Goal: Task Accomplishment & Management: Manage account settings

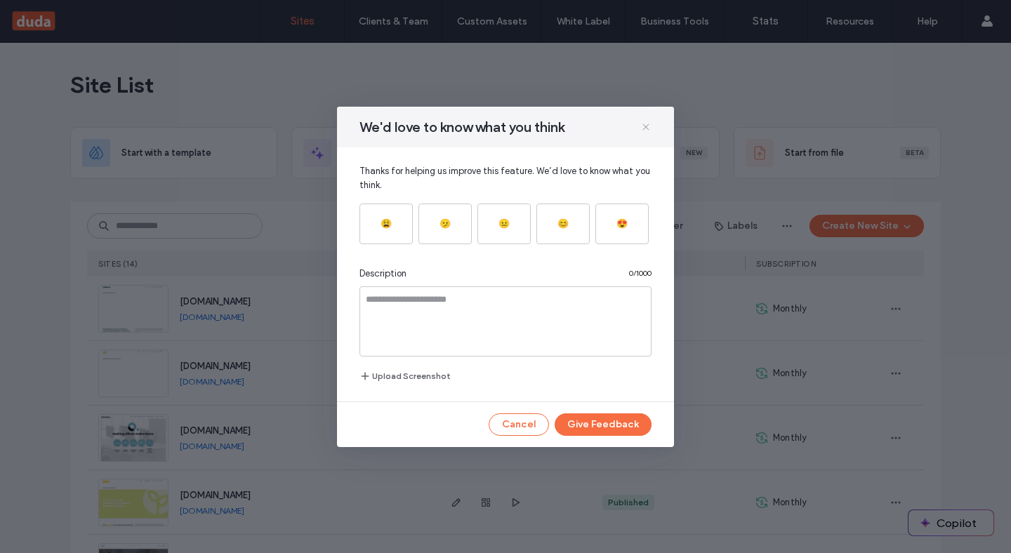
click at [641, 130] on icon at bounding box center [646, 127] width 11 height 11
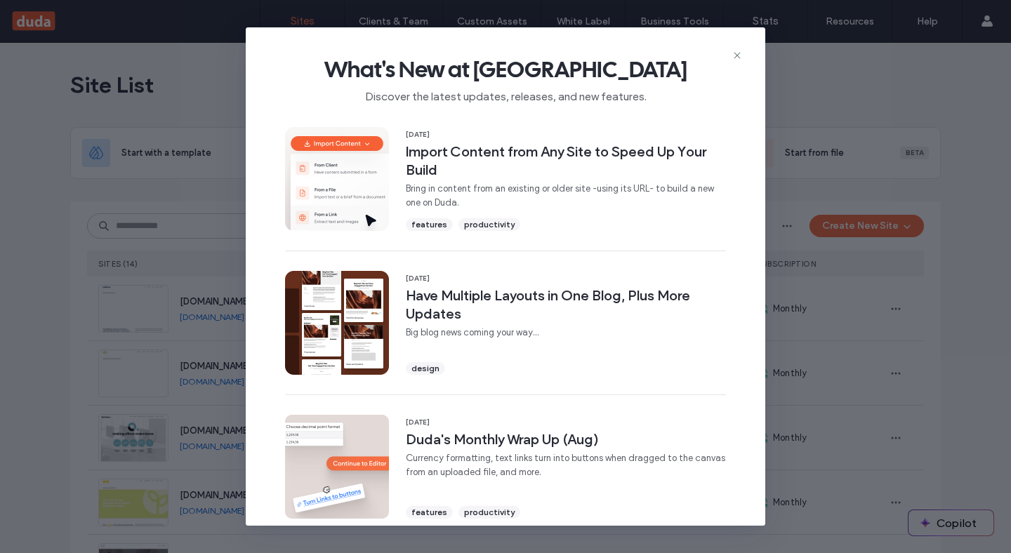
click at [730, 53] on div "What's New at [GEOGRAPHIC_DATA] Discover the latest updates, releases, and new …" at bounding box center [506, 276] width 520 height 498
click at [739, 58] on icon at bounding box center [737, 55] width 11 height 11
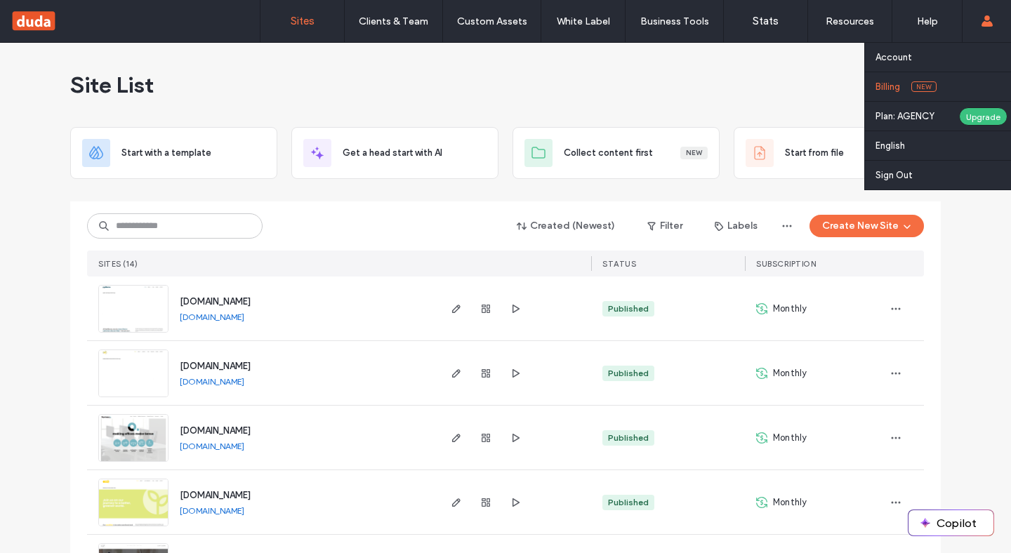
click at [894, 86] on label "Billing" at bounding box center [888, 86] width 25 height 11
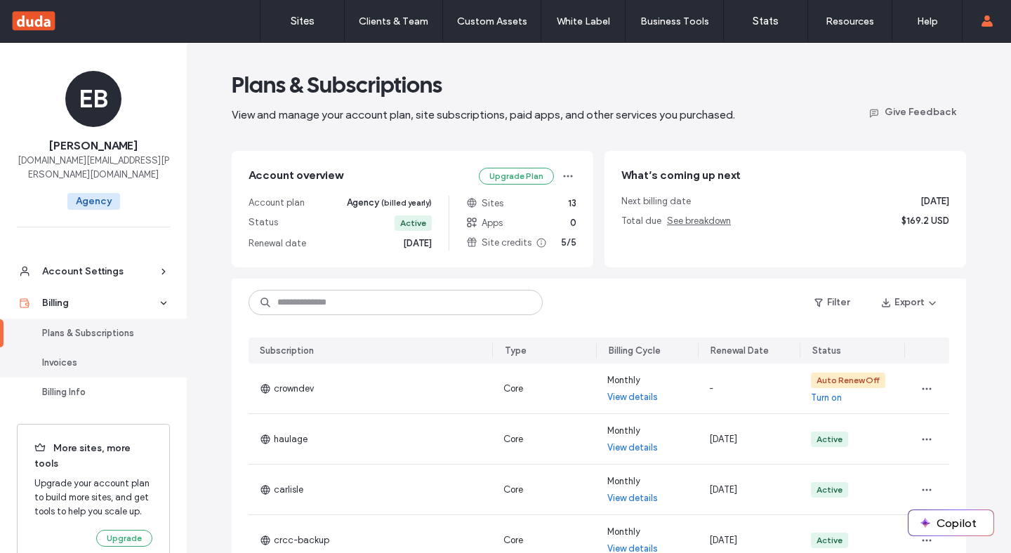
click at [102, 359] on div "Invoices" at bounding box center [99, 363] width 115 height 14
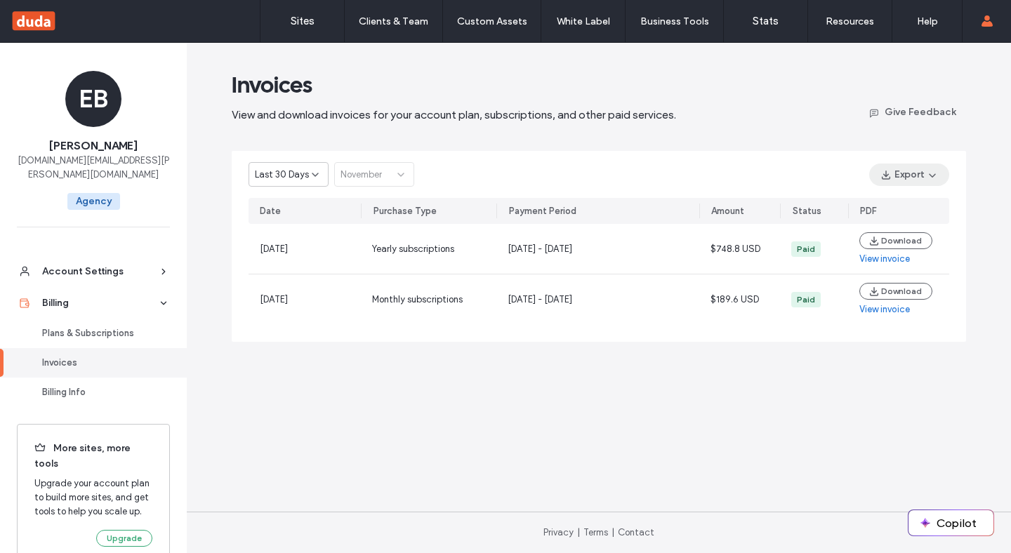
click at [910, 178] on button "Export" at bounding box center [910, 175] width 80 height 22
click at [814, 362] on main "Invoices View and download invoices for your account plan, subscriptions, and o…" at bounding box center [599, 277] width 780 height 469
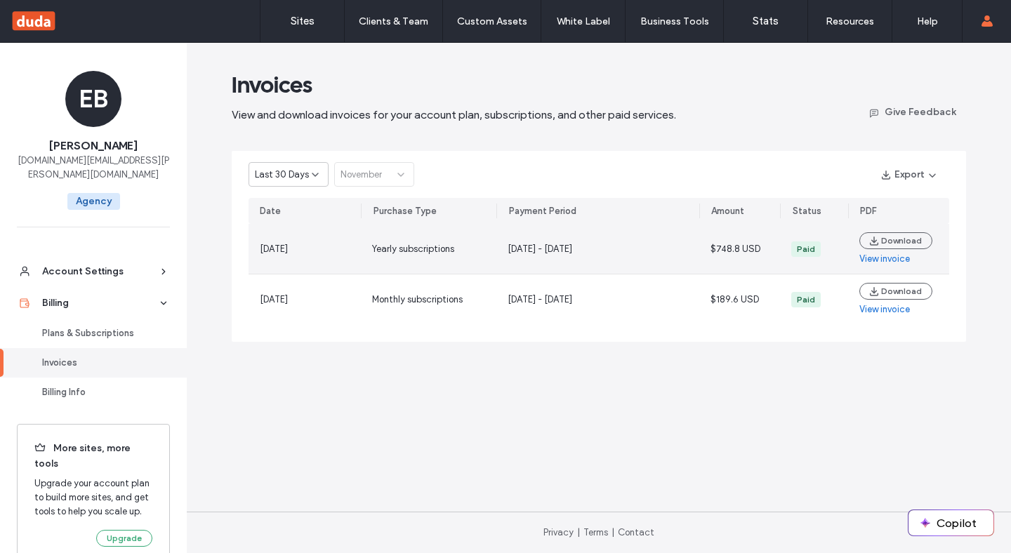
click at [892, 257] on link "View invoice" at bounding box center [885, 259] width 51 height 14
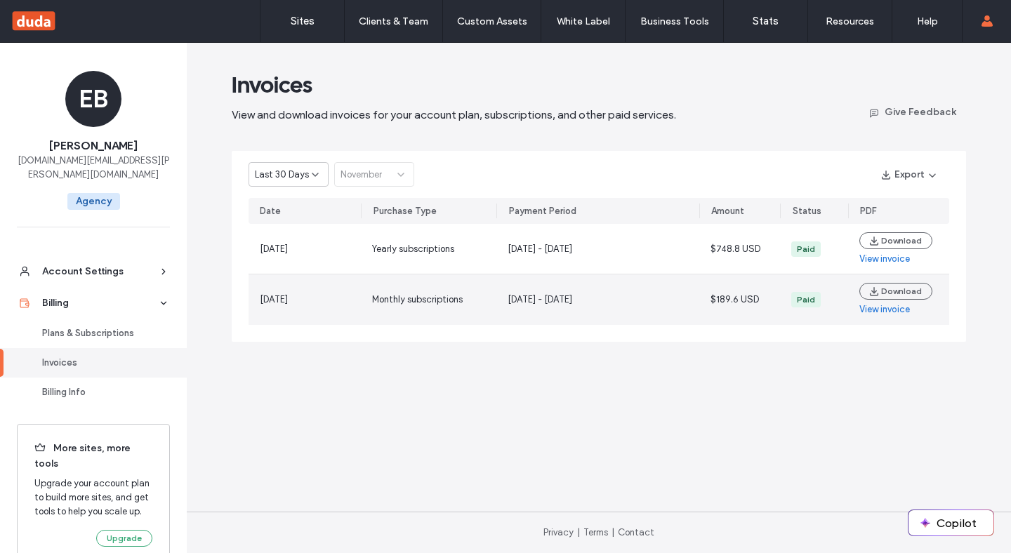
click at [893, 308] on link "View invoice" at bounding box center [885, 310] width 51 height 14
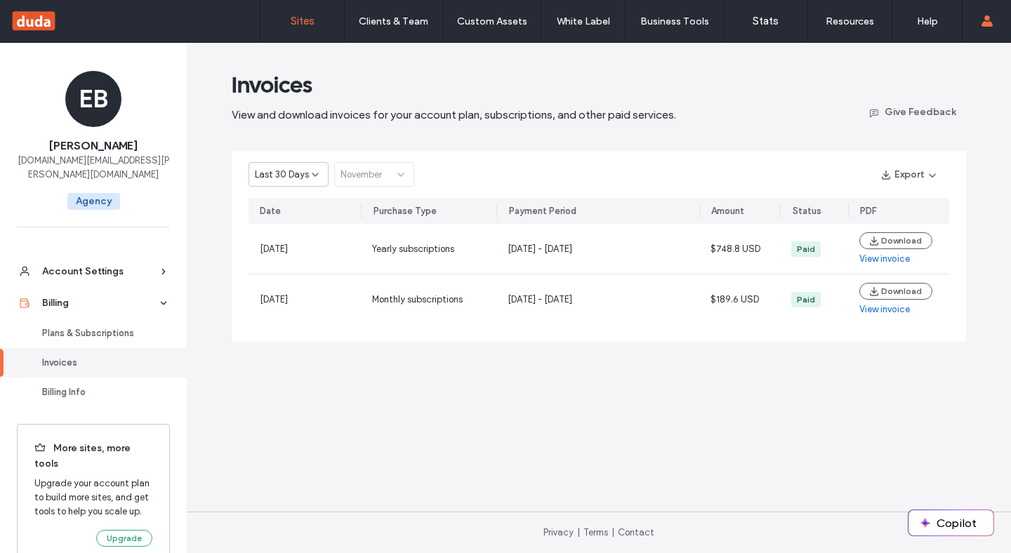
click at [296, 27] on link "Sites" at bounding box center [303, 21] width 84 height 42
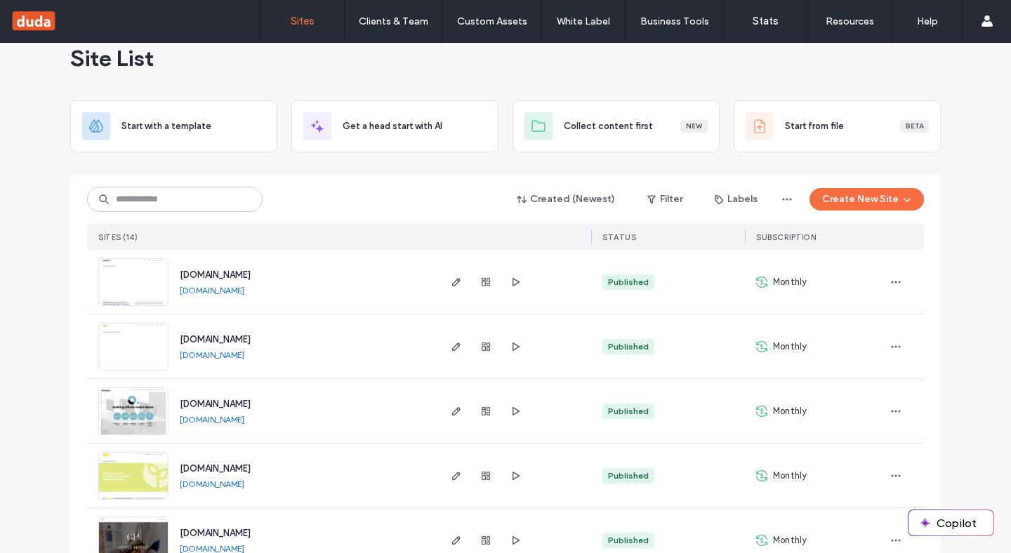
scroll to position [48, 0]
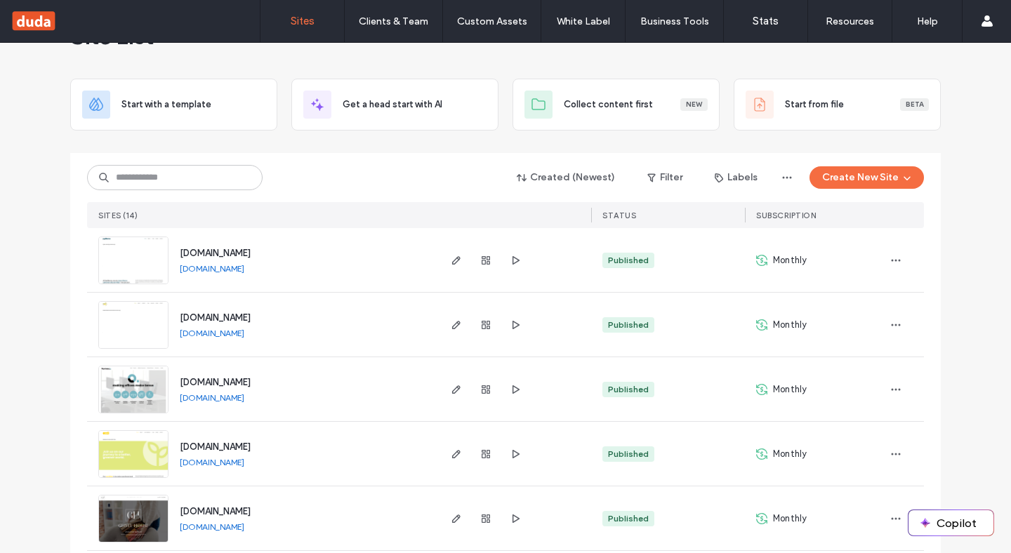
drag, startPoint x: 294, startPoint y: 252, endPoint x: 170, endPoint y: 251, distance: 123.6
click at [170, 251] on div "[DOMAIN_NAME] [DOMAIN_NAME]" at bounding box center [303, 260] width 268 height 64
copy span "[DOMAIN_NAME]"
drag, startPoint x: 254, startPoint y: 312, endPoint x: 173, endPoint y: 315, distance: 81.5
click at [173, 315] on div "[DOMAIN_NAME] [DOMAIN_NAME]" at bounding box center [303, 325] width 268 height 64
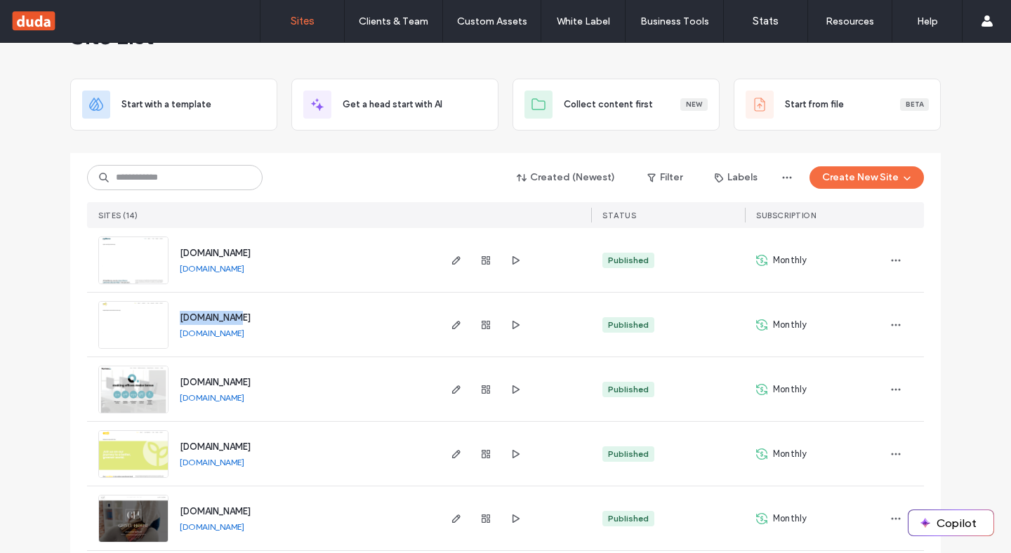
copy span "[DOMAIN_NAME]"
drag, startPoint x: 280, startPoint y: 379, endPoint x: 171, endPoint y: 383, distance: 108.9
click at [171, 383] on div "[DOMAIN_NAME] [DOMAIN_NAME]" at bounding box center [303, 390] width 268 height 64
copy span "[DOMAIN_NAME]"
drag, startPoint x: 233, startPoint y: 449, endPoint x: 175, endPoint y: 447, distance: 58.3
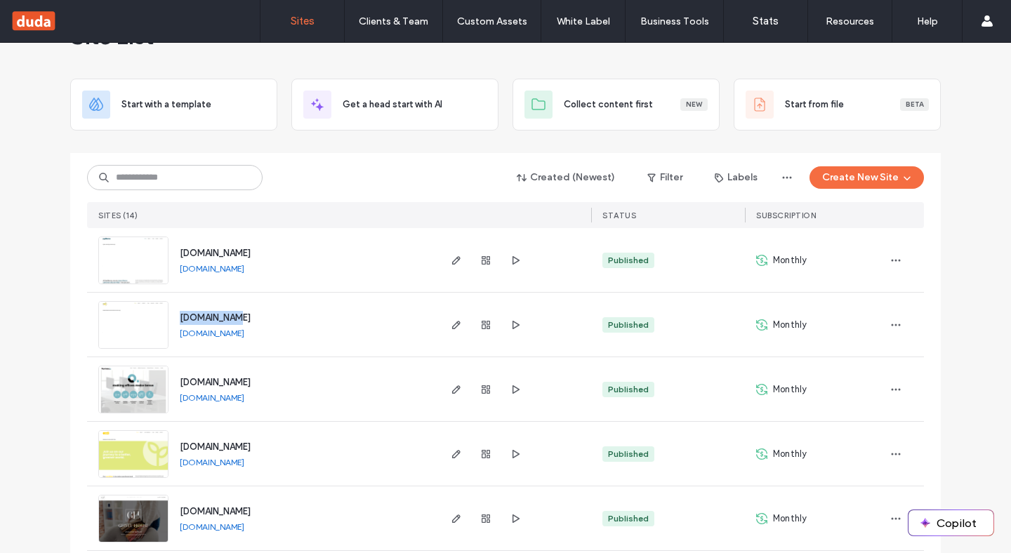
click at [175, 447] on div "[DOMAIN_NAME] [DOMAIN_NAME]" at bounding box center [303, 454] width 268 height 64
copy span "[DOMAIN_NAME]"
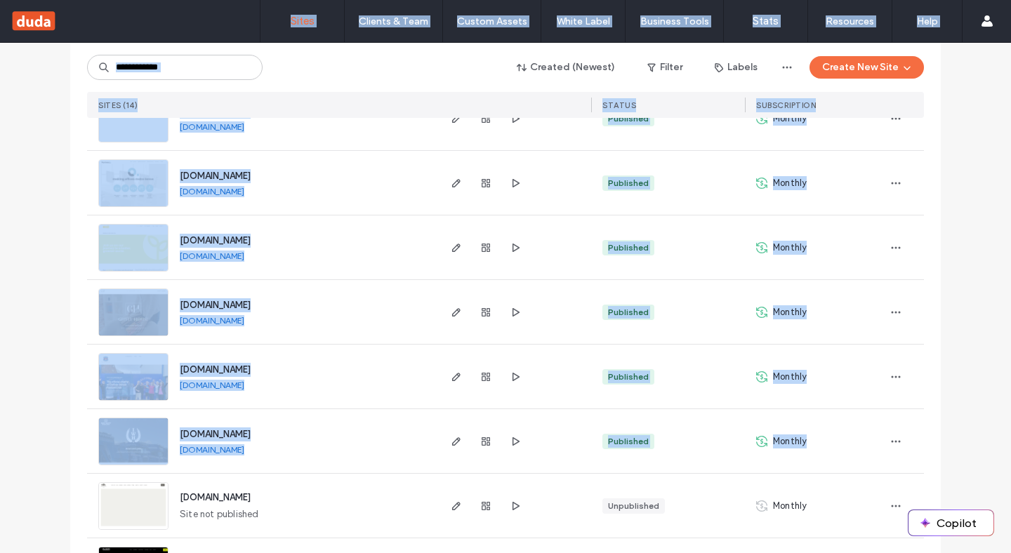
scroll to position [0, 0]
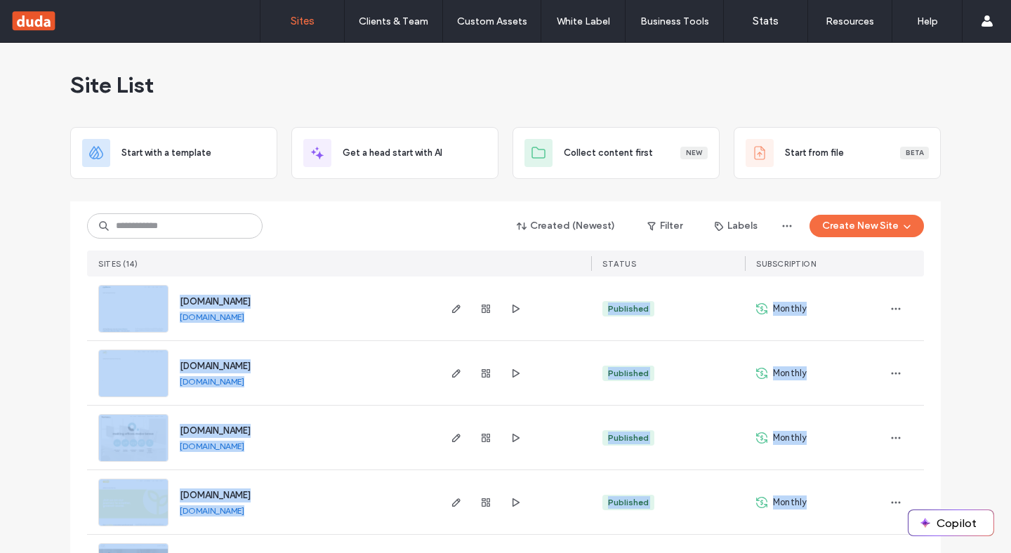
drag, startPoint x: 842, startPoint y: 445, endPoint x: 71, endPoint y: 286, distance: 787.4
copy div "[DOMAIN_NAME] [DOMAIN_NAME] Published Monthly [DOMAIN_NAME] [DOMAIN_NAME] Publi…"
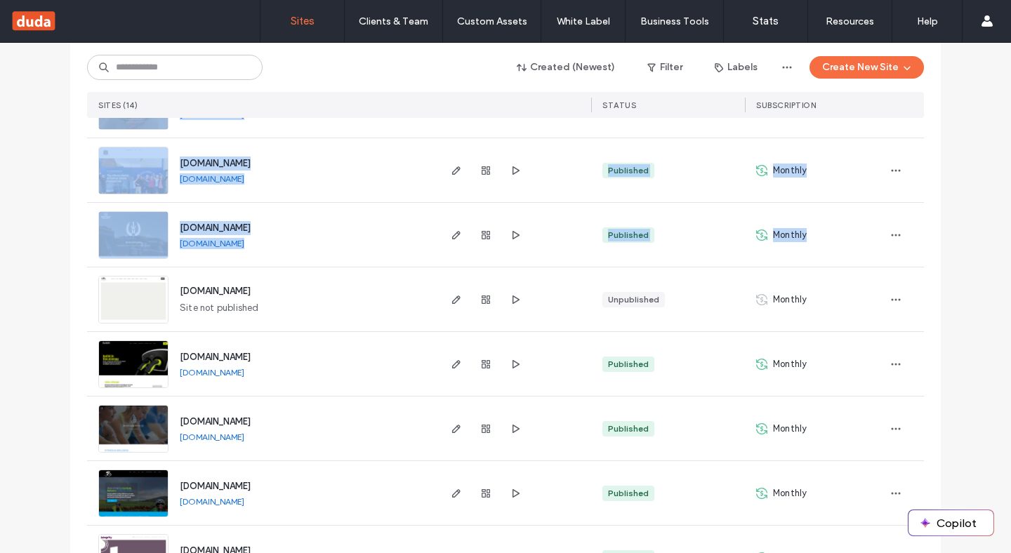
scroll to position [480, 0]
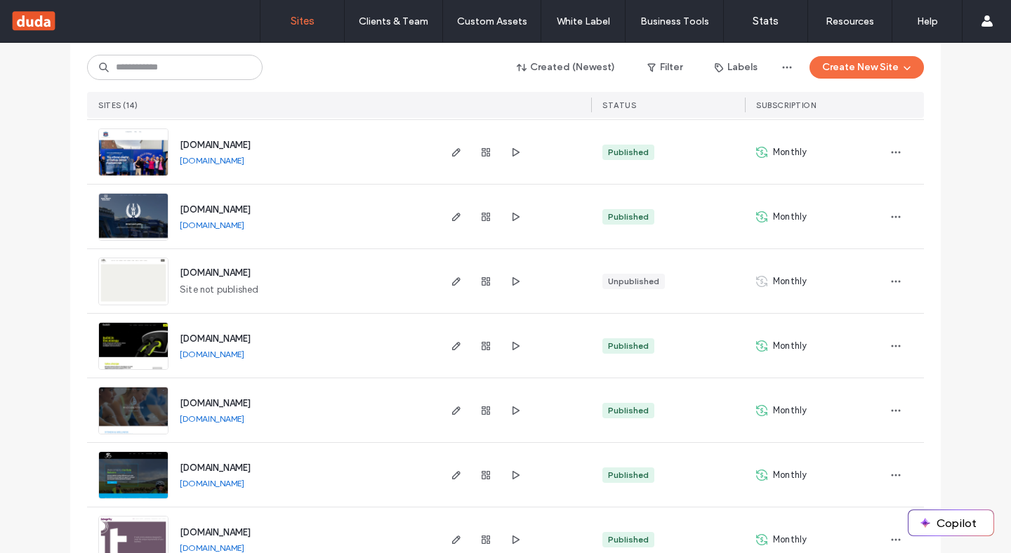
click at [18, 375] on div "Site List Start with a template Get a head start with AI Collect content first …" at bounding box center [505, 140] width 1011 height 1155
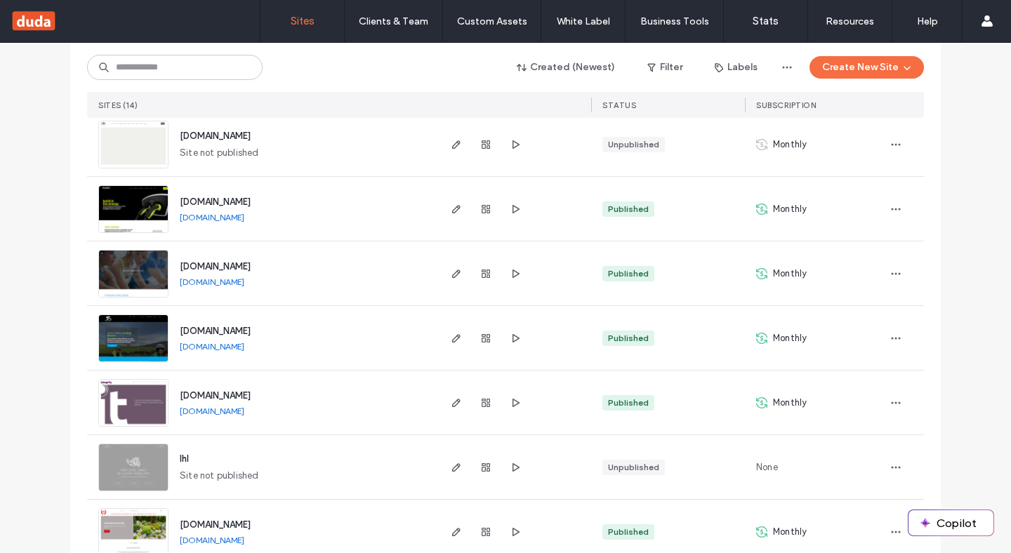
scroll to position [645, 0]
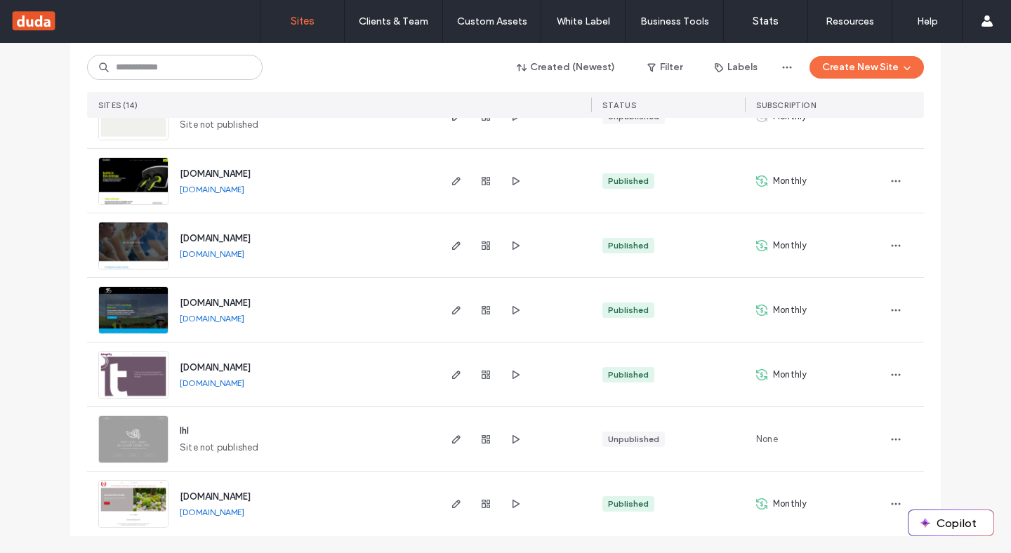
drag, startPoint x: 171, startPoint y: 285, endPoint x: 313, endPoint y: 394, distance: 178.8
click at [313, 394] on div "Created (Newest) Filter Labels Create New Site SITES (14) STATUS SUBSCRIPTION […" at bounding box center [505, 47] width 871 height 980
copy div "[DOMAIN_NAME] [DOMAIN_NAME] Published Monthly [DOMAIN_NAME] [DOMAIN_NAME] Publi…"
drag, startPoint x: 287, startPoint y: 494, endPoint x: 174, endPoint y: 499, distance: 113.2
click at [174, 499] on div "[DOMAIN_NAME] [DOMAIN_NAME]" at bounding box center [303, 504] width 268 height 65
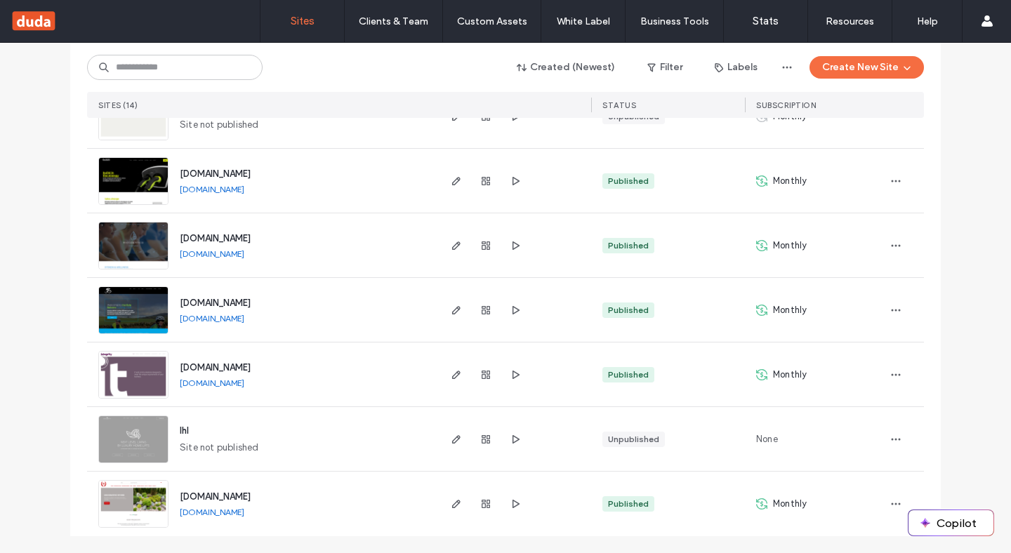
copy span "[DOMAIN_NAME]"
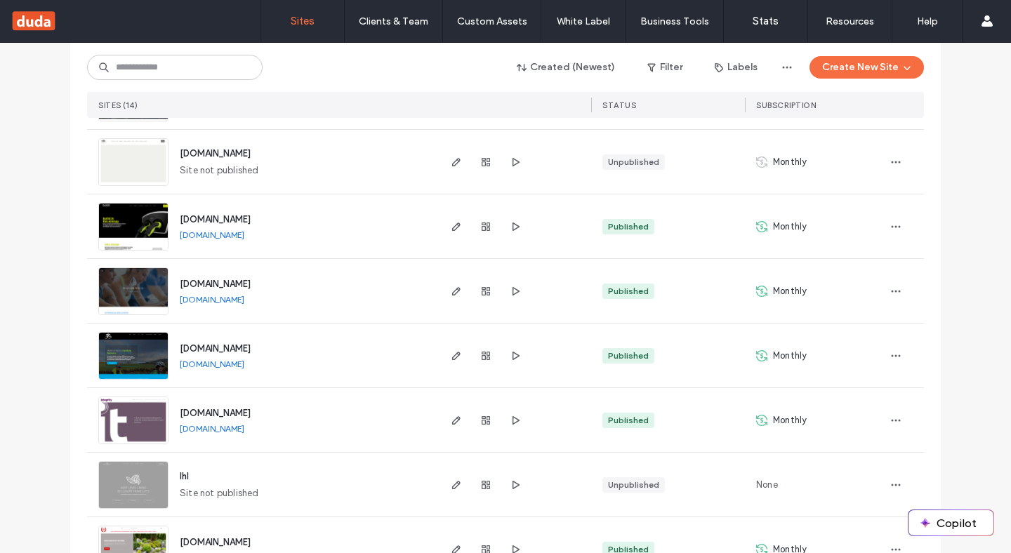
scroll to position [581, 0]
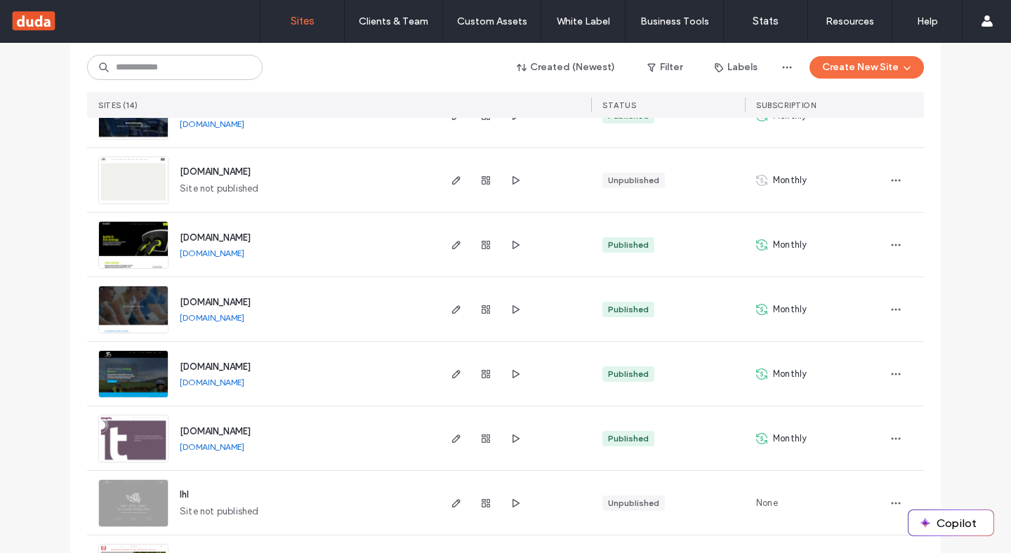
drag, startPoint x: 351, startPoint y: 164, endPoint x: 322, endPoint y: 181, distance: 33.6
click at [322, 181] on div "[DOMAIN_NAME] Site not published" at bounding box center [303, 180] width 268 height 64
copy span "[DOMAIN_NAME]"
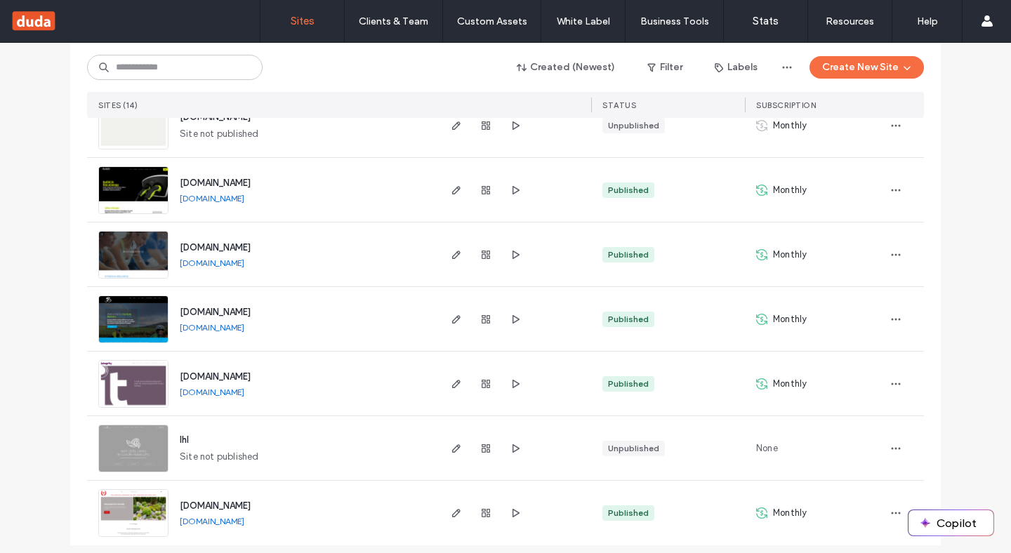
scroll to position [645, 0]
